Goal: Check status: Check status

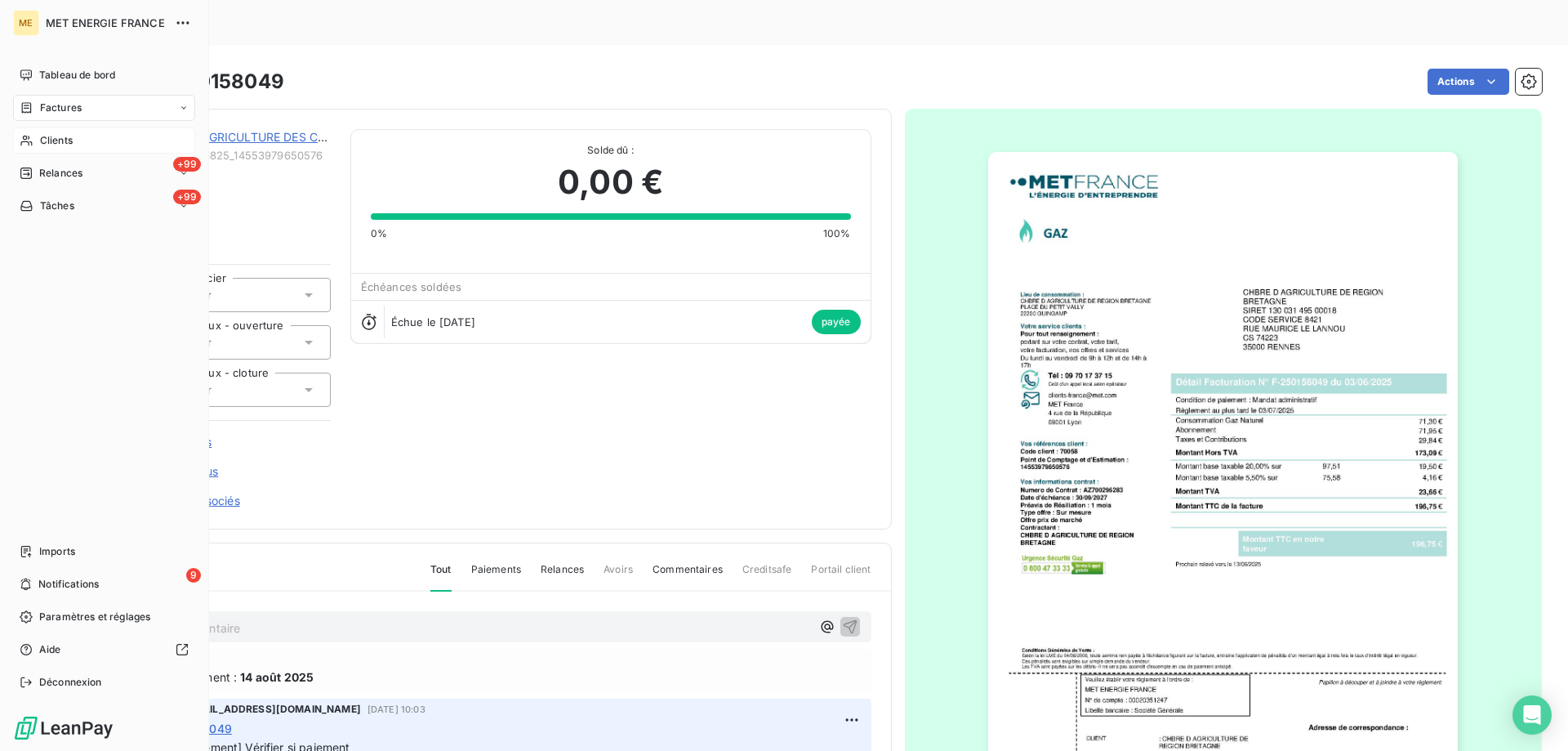
click at [61, 137] on span "Clients" at bounding box center [57, 139] width 33 height 14
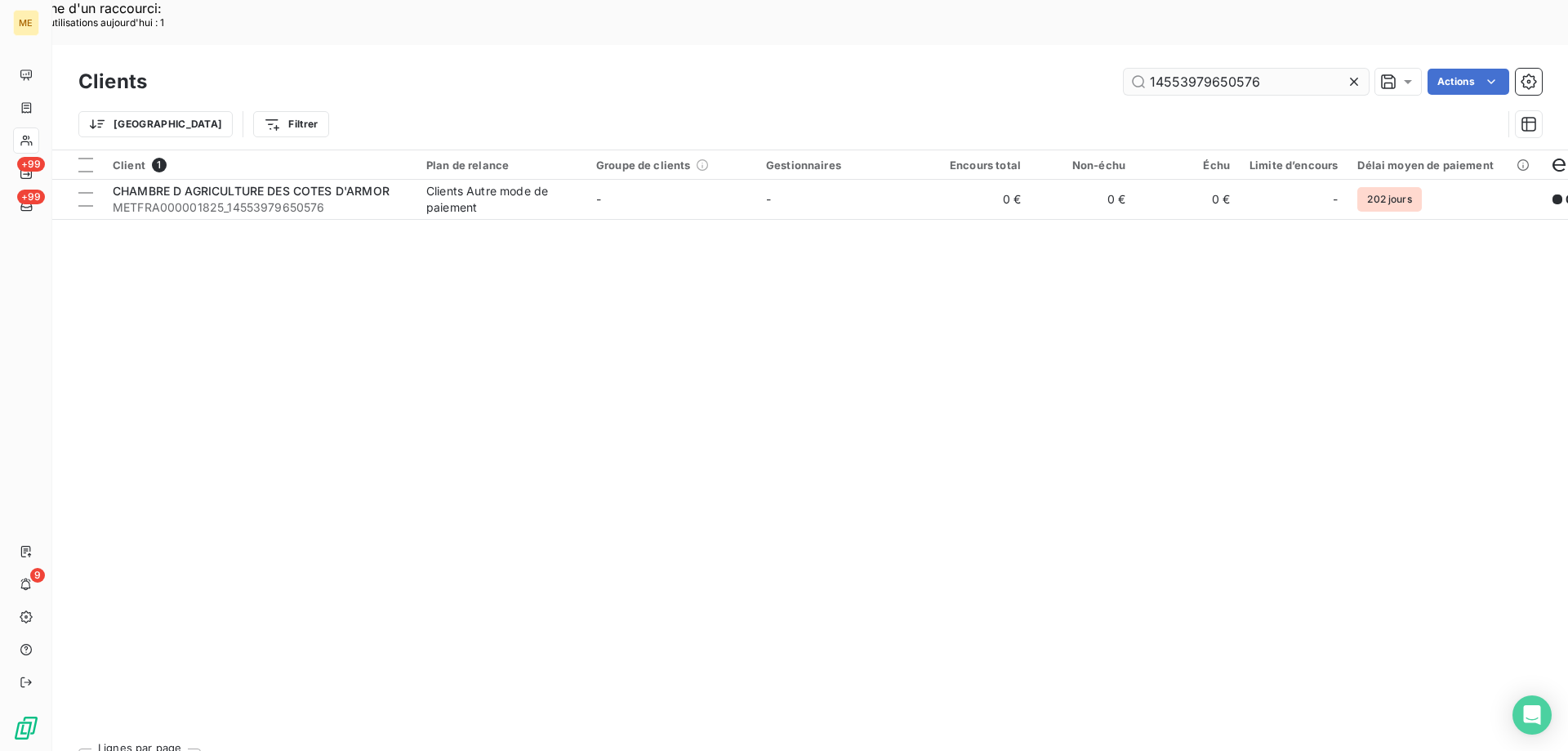
click at [1220, 68] on input "14553979650576" at bounding box center [1246, 81] width 245 height 26
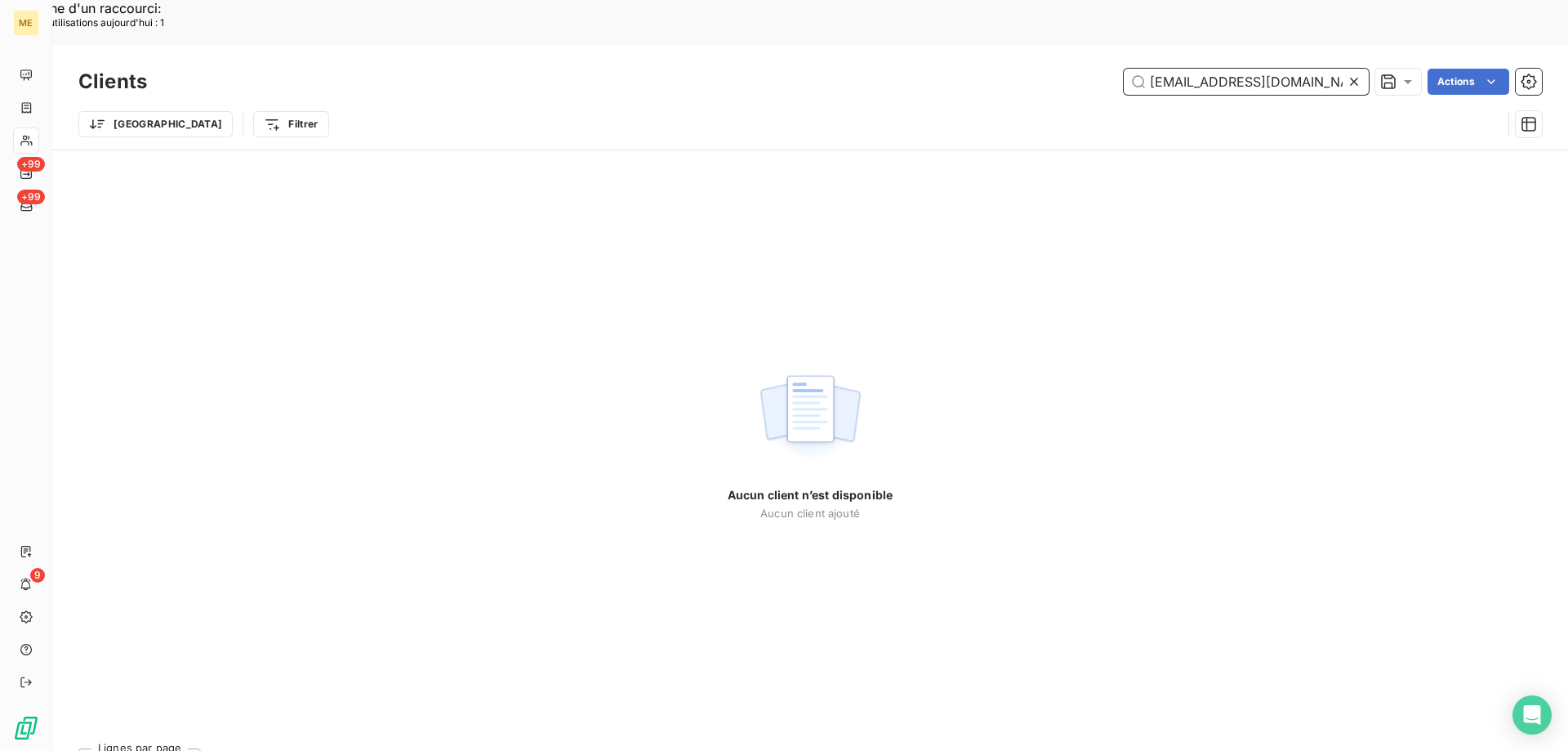
click at [1205, 68] on input "[EMAIL_ADDRESS][DOMAIN_NAME]" at bounding box center [1246, 81] width 245 height 26
paste input "METFRA000010127"
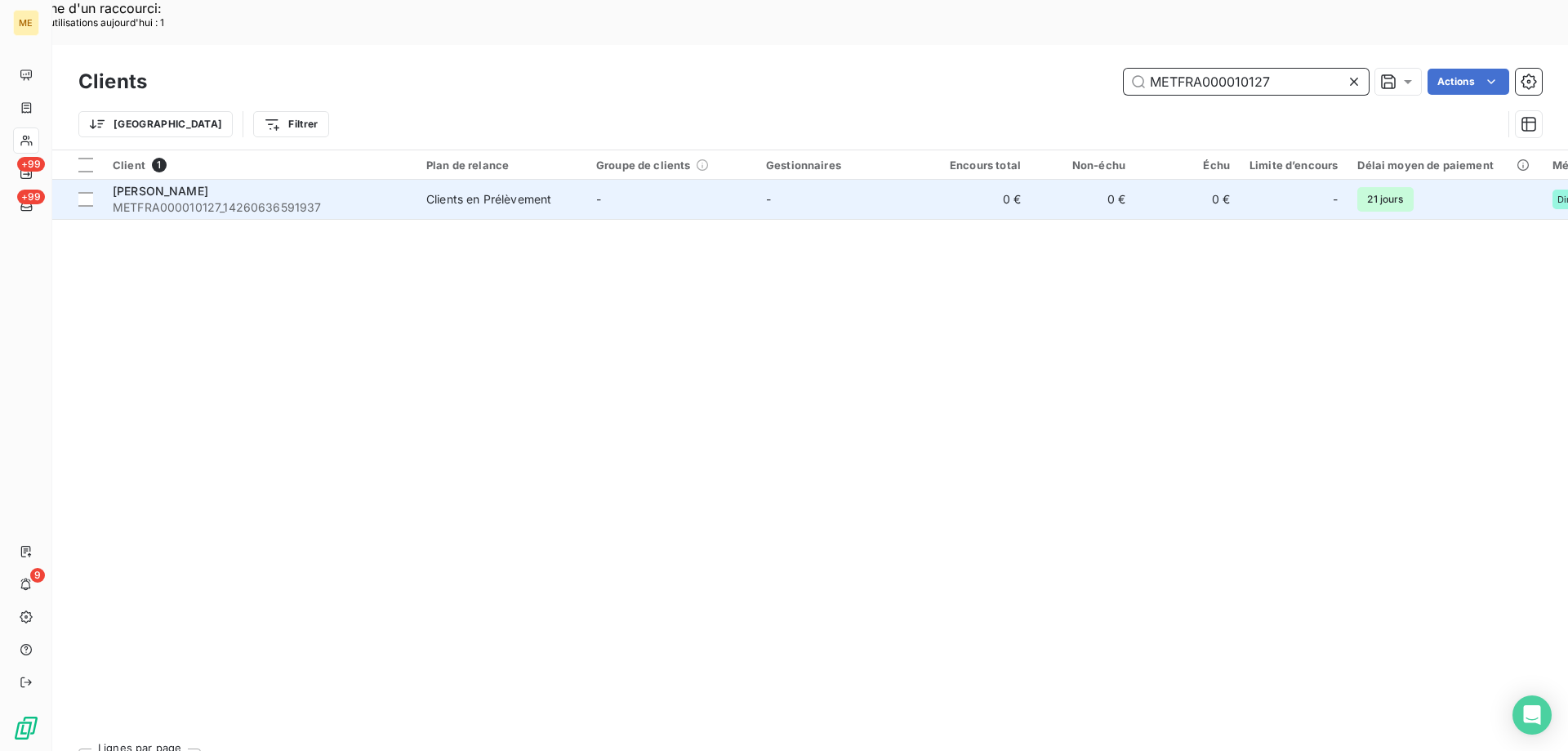
type input "METFRA000010127"
click at [159, 199] on span "METFRA000010127_14260636591937" at bounding box center [260, 207] width 294 height 16
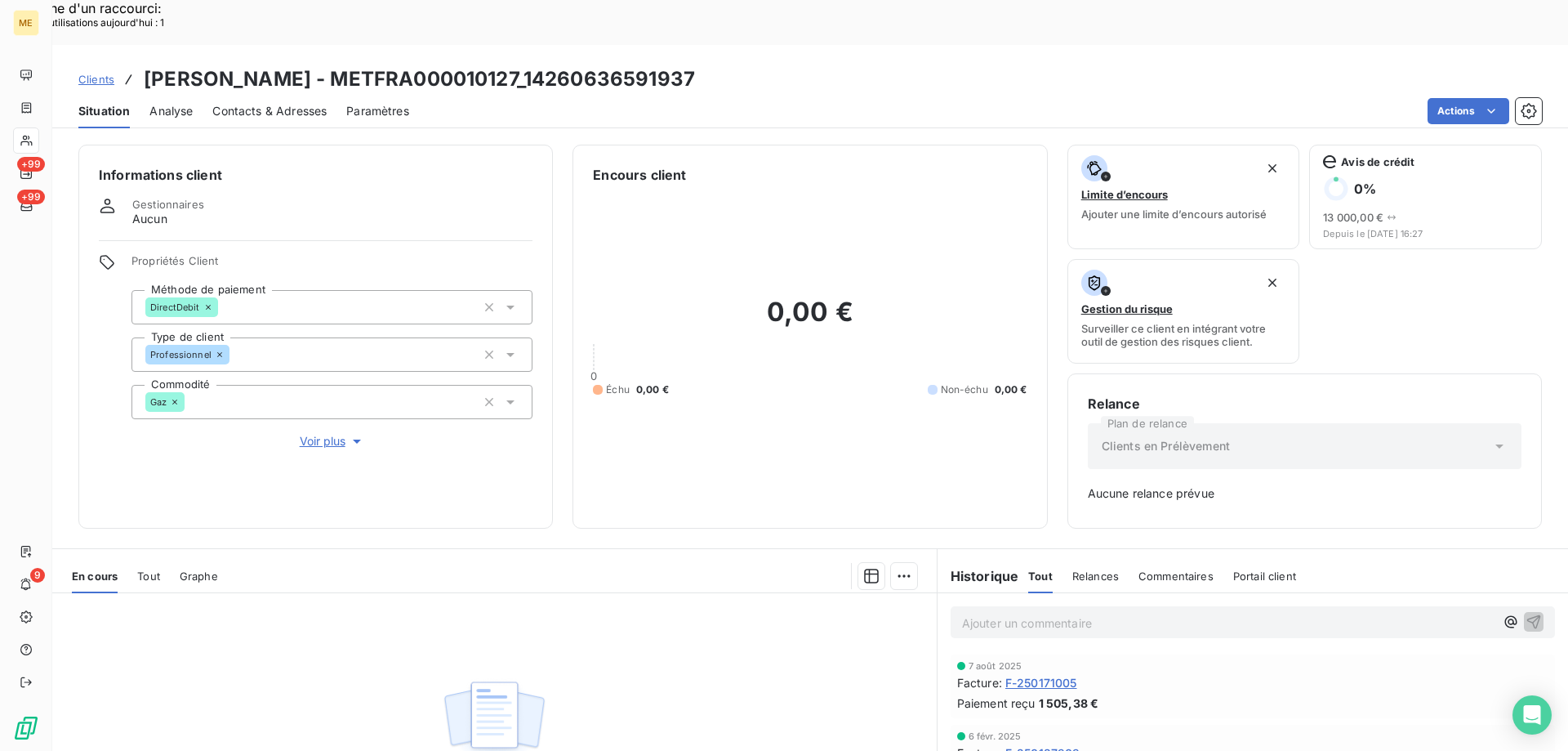
click at [1058, 674] on span "F-250171005" at bounding box center [1041, 683] width 72 height 17
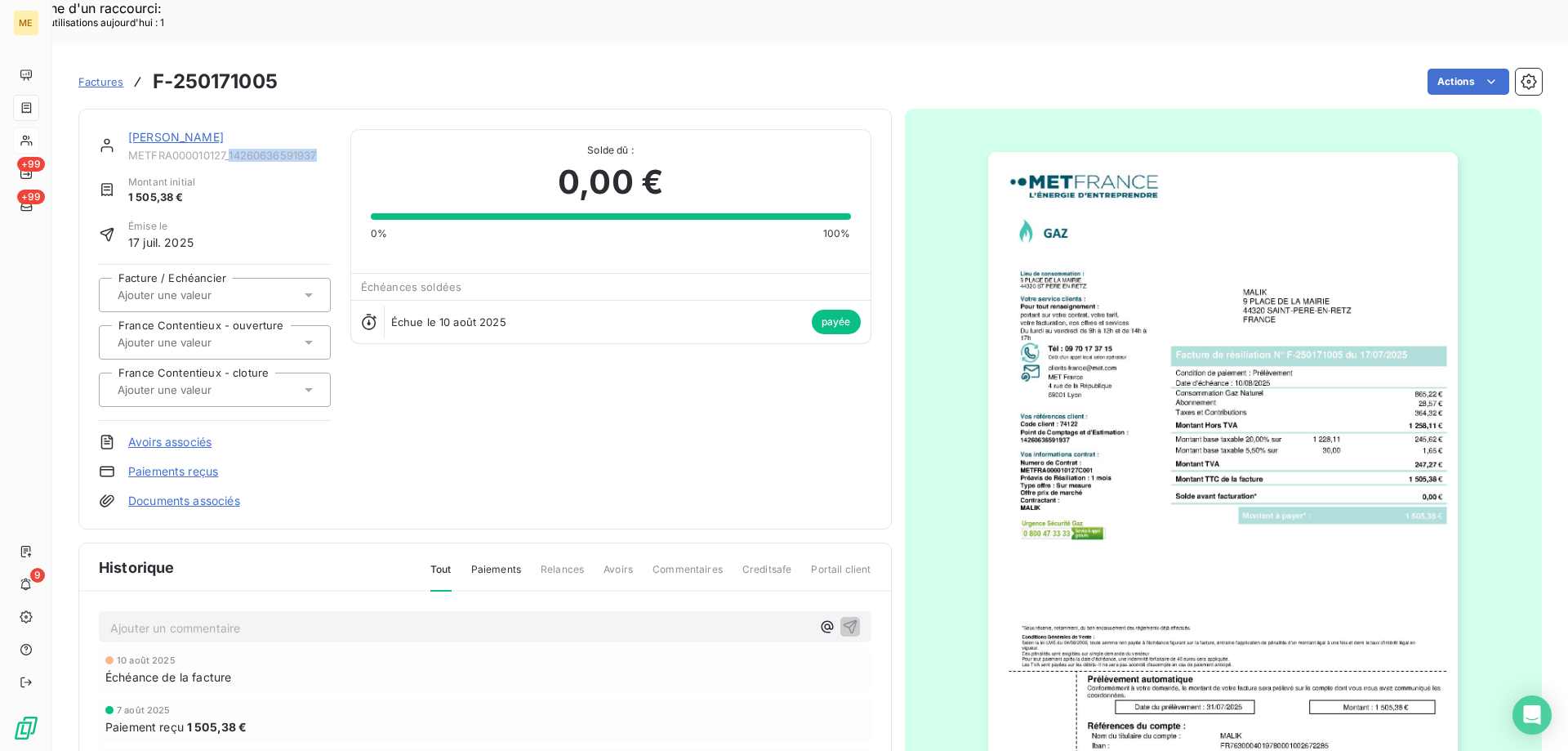
copy span "14260636591937"
drag, startPoint x: 322, startPoint y: 110, endPoint x: 229, endPoint y: 111, distance: 93.0
click at [229, 149] on span "METFRA000010127_14260636591937" at bounding box center [229, 156] width 203 height 13
click at [1163, 538] on img "button" at bounding box center [1223, 484] width 469 height 664
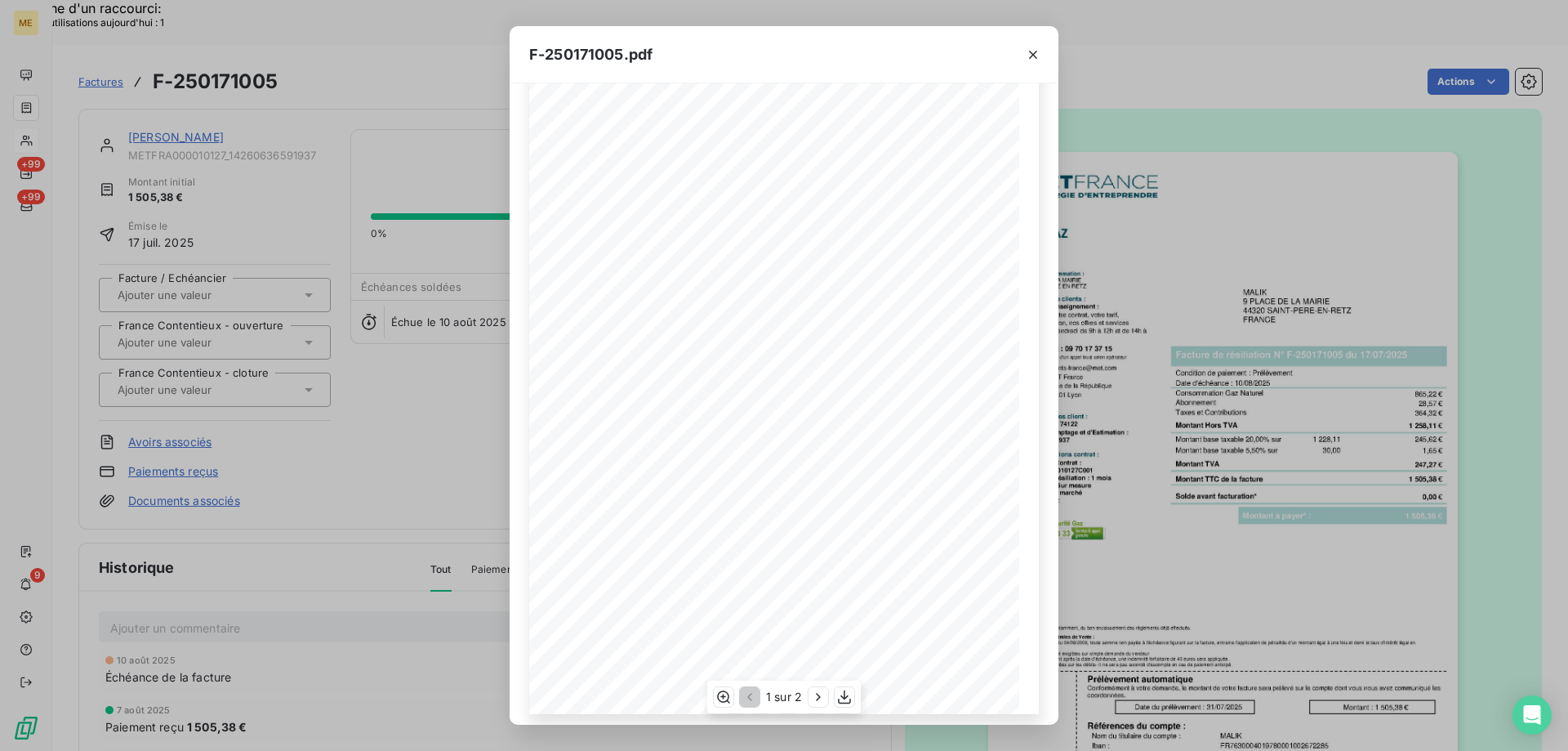
scroll to position [90, 0]
click at [849, 701] on icon "button" at bounding box center [844, 696] width 16 height 16
